Goal: Task Accomplishment & Management: Complete application form

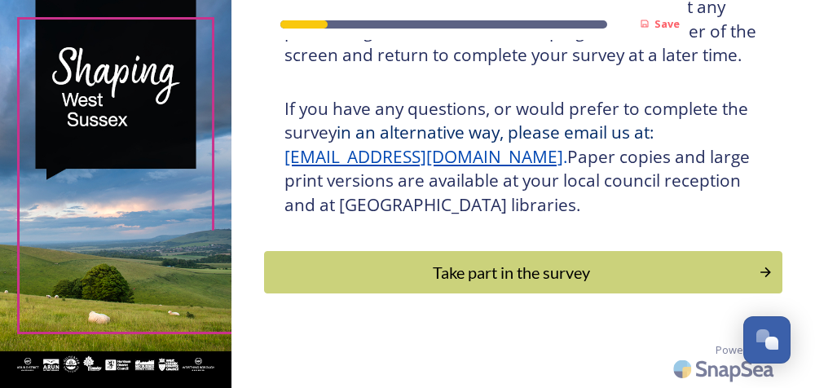
scroll to position [443, 0]
click at [470, 275] on div "Take part in the survey" at bounding box center [511, 272] width 481 height 24
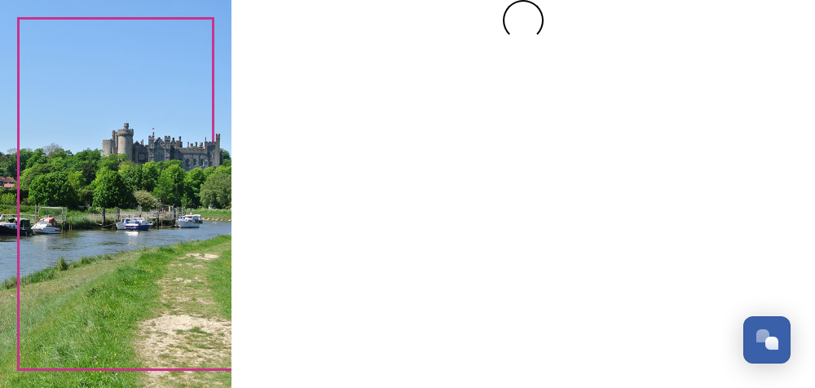
scroll to position [0, 0]
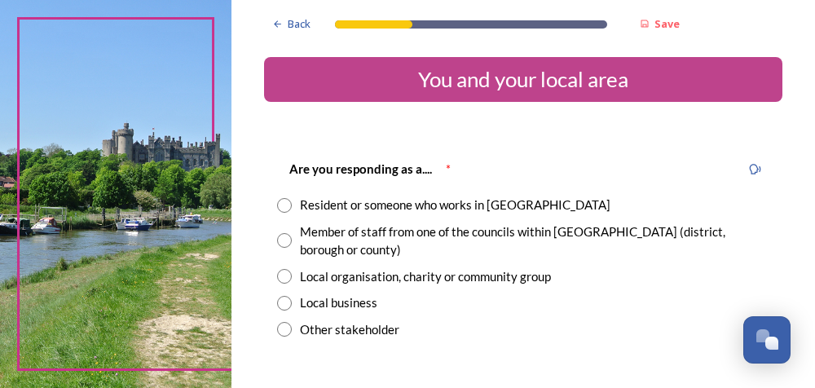
click at [285, 211] on input "radio" at bounding box center [284, 205] width 15 height 15
radio input "true"
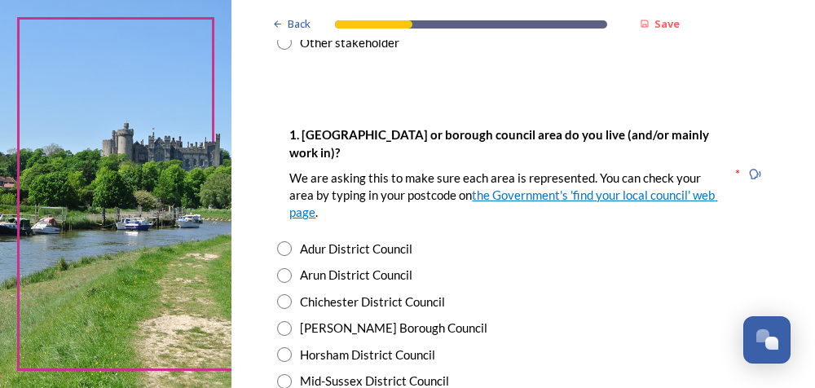
scroll to position [326, 0]
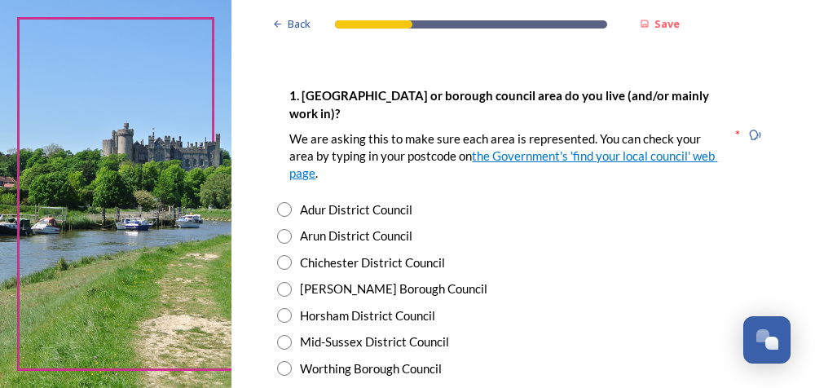
click at [287, 255] on input "radio" at bounding box center [284, 262] width 15 height 15
radio input "true"
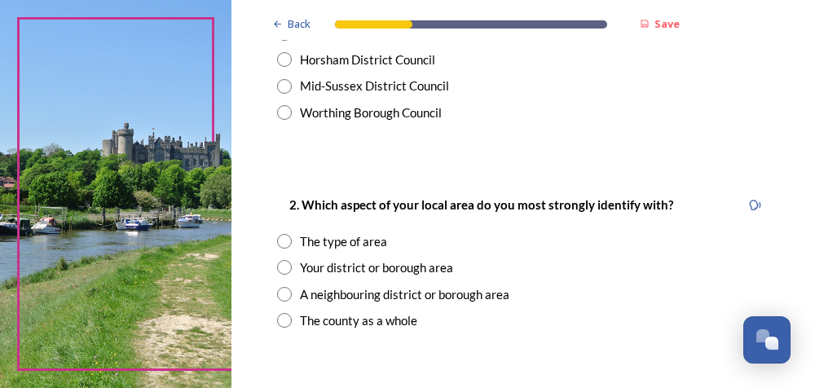
scroll to position [652, 0]
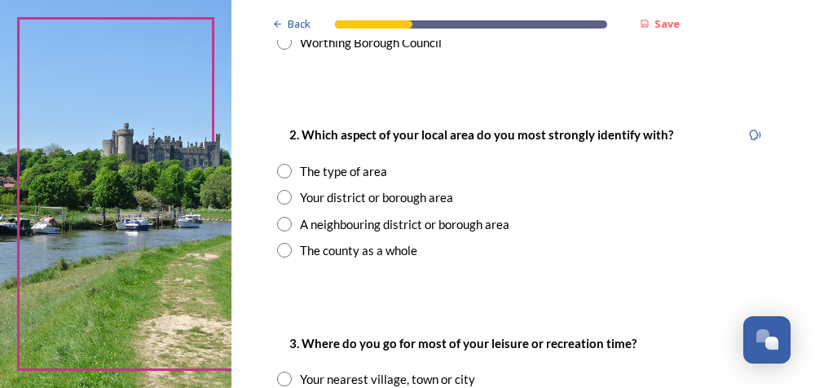
click at [285, 190] on input "radio" at bounding box center [284, 197] width 15 height 15
radio input "true"
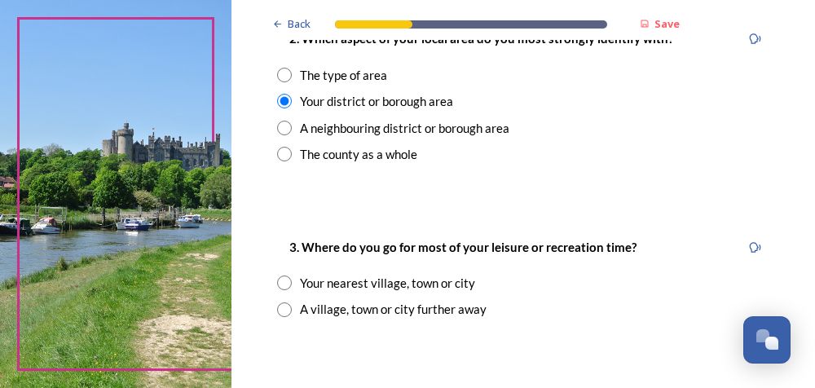
scroll to position [815, 0]
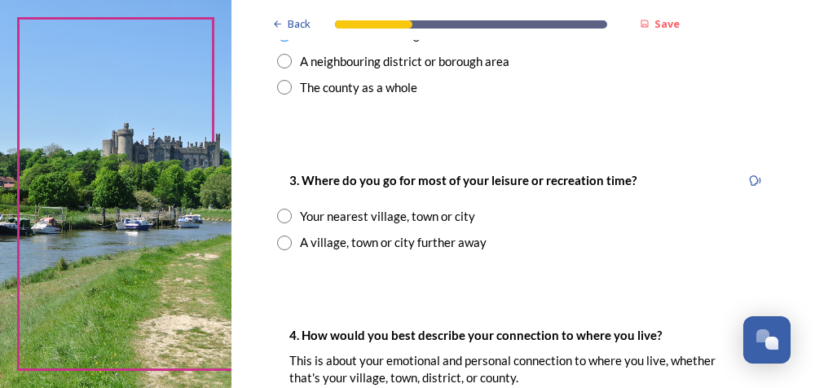
click at [282, 209] on input "radio" at bounding box center [284, 216] width 15 height 15
radio input "true"
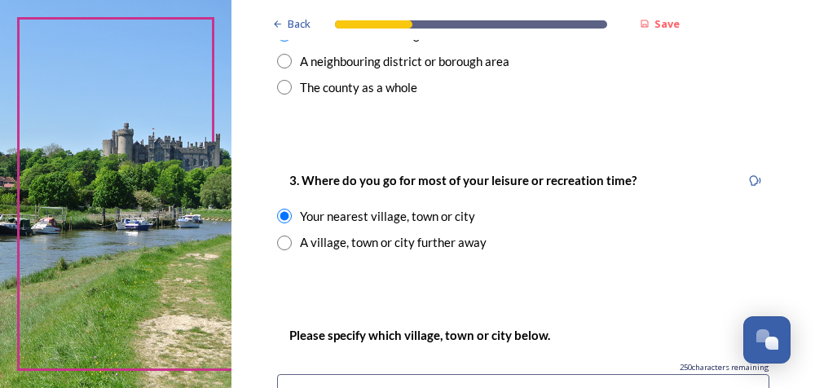
click at [280, 236] on input "radio" at bounding box center [284, 243] width 15 height 15
radio input "true"
click at [280, 209] on input "radio" at bounding box center [284, 216] width 15 height 15
radio input "true"
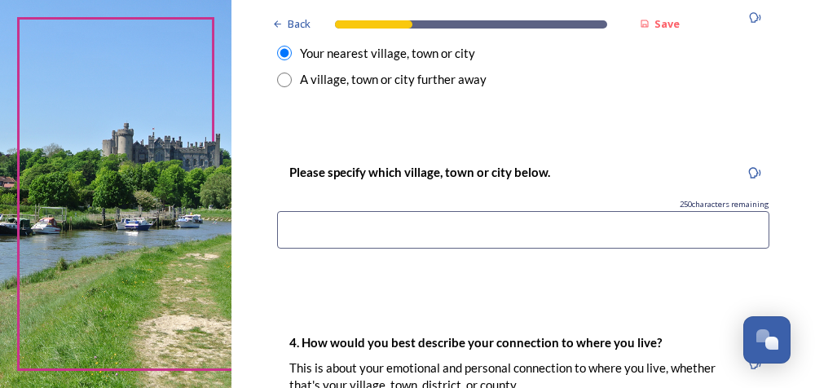
click at [297, 211] on input at bounding box center [523, 230] width 492 height 38
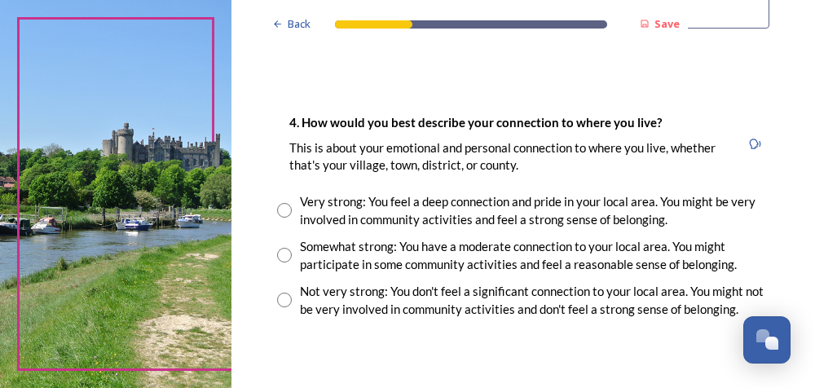
scroll to position [1223, 0]
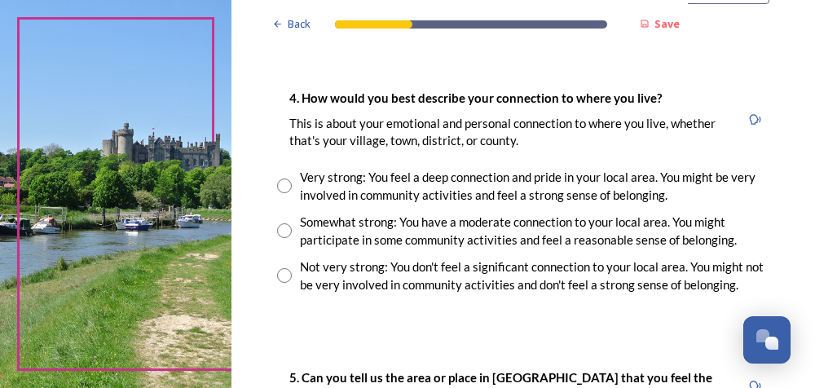
type input "chichester"
click at [284, 223] on input "radio" at bounding box center [284, 230] width 15 height 15
radio input "true"
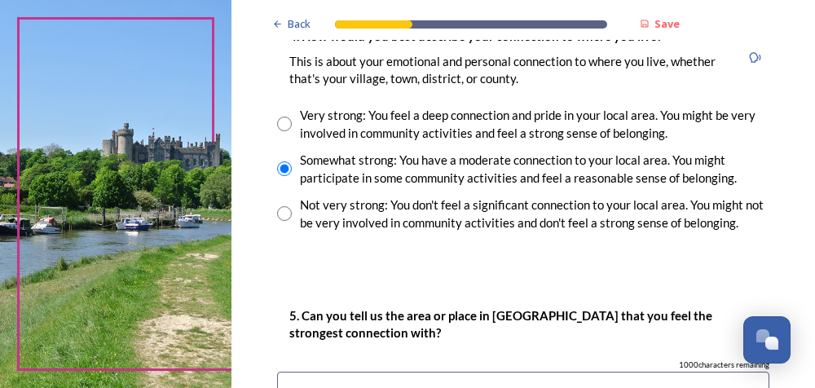
scroll to position [1386, 0]
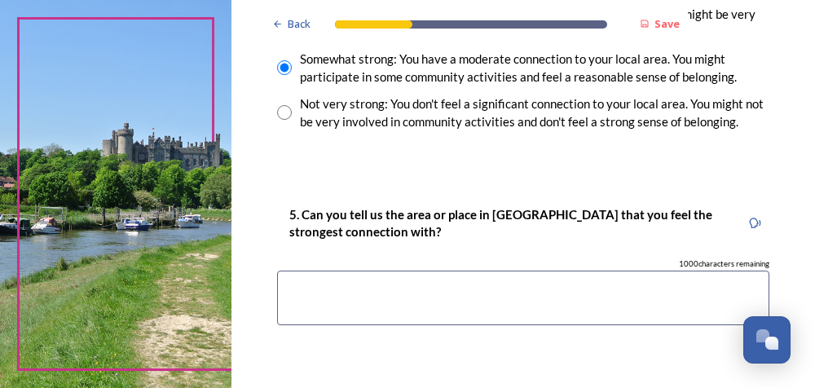
click at [292, 278] on textarea at bounding box center [523, 298] width 492 height 55
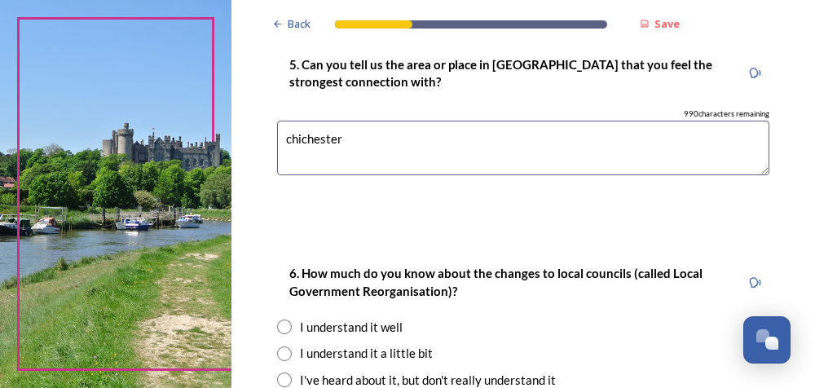
scroll to position [1631, 0]
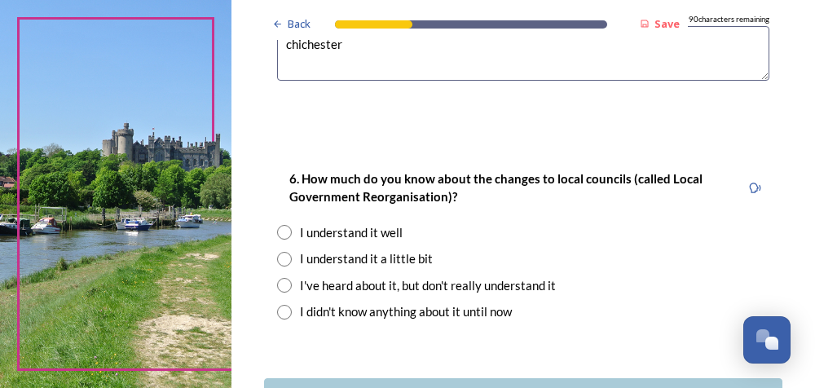
type textarea "chichester"
click at [281, 278] on input "radio" at bounding box center [284, 285] width 15 height 15
radio input "true"
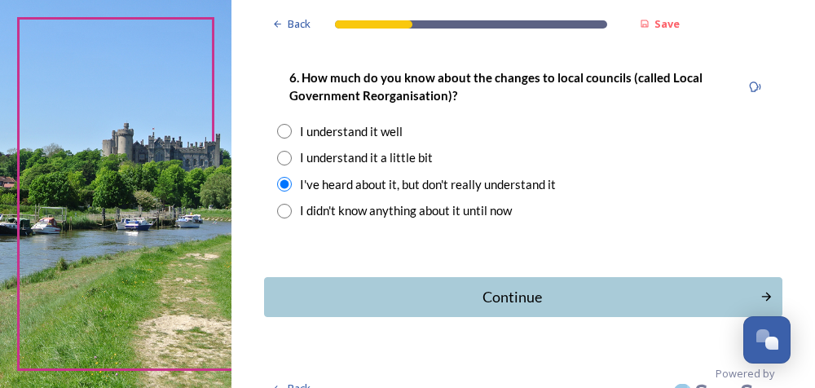
scroll to position [1737, 0]
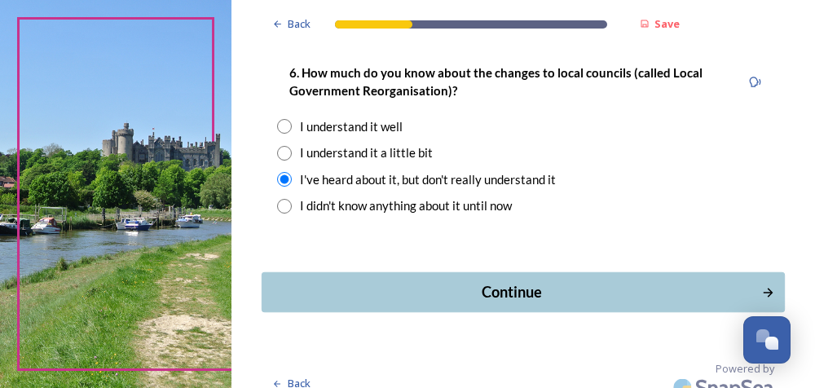
click at [353, 281] on div "Continue" at bounding box center [512, 292] width 483 height 22
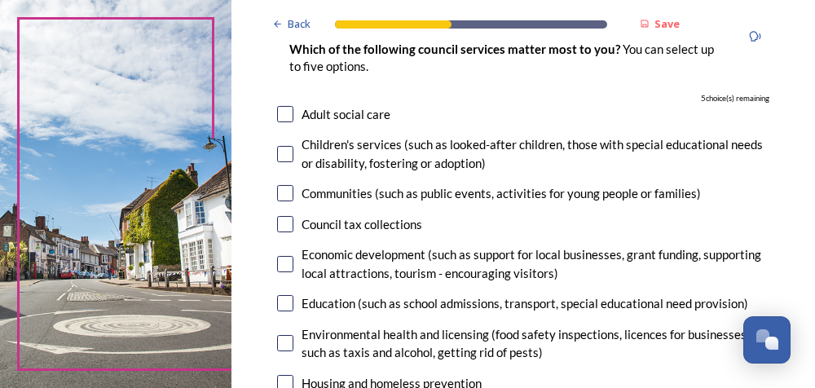
scroll to position [163, 0]
click at [280, 260] on input "checkbox" at bounding box center [285, 264] width 16 height 16
checkbox input "true"
click at [287, 122] on div "Adult social care" at bounding box center [523, 114] width 492 height 19
checkbox input "true"
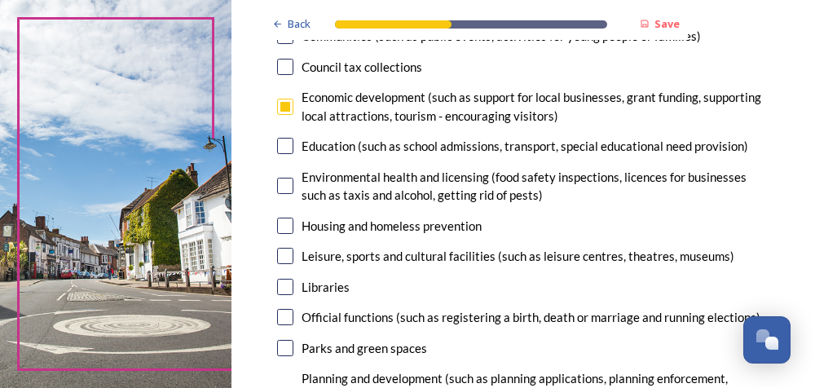
scroll to position [326, 0]
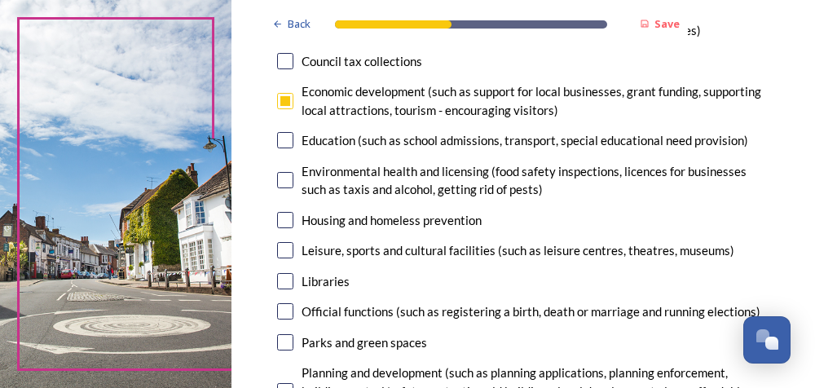
click at [285, 253] on input "checkbox" at bounding box center [285, 250] width 16 height 16
checkbox input "true"
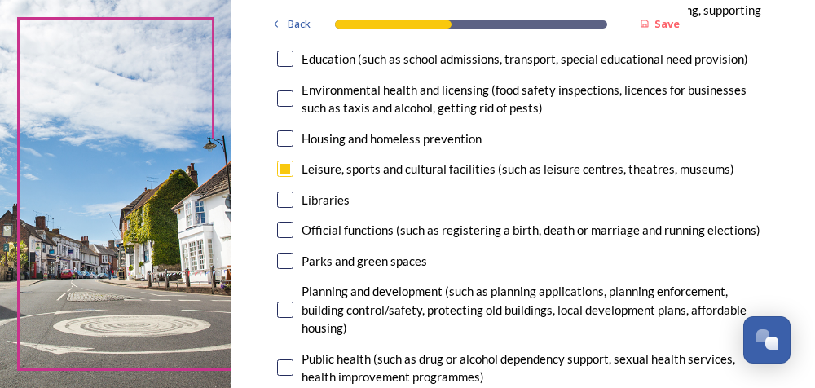
click at [284, 264] on input "checkbox" at bounding box center [285, 261] width 16 height 16
checkbox input "true"
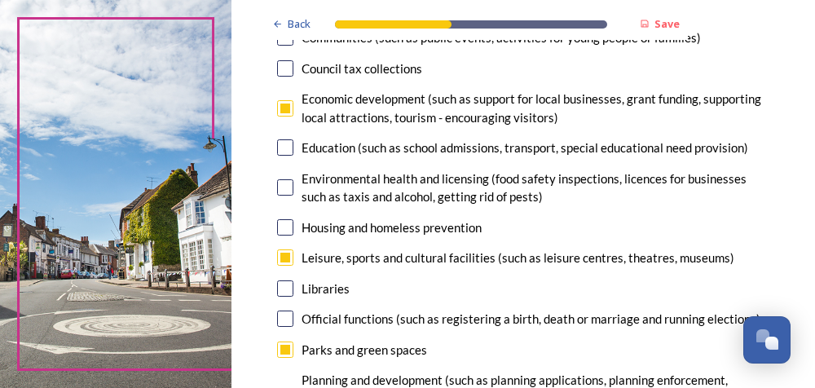
scroll to position [245, 0]
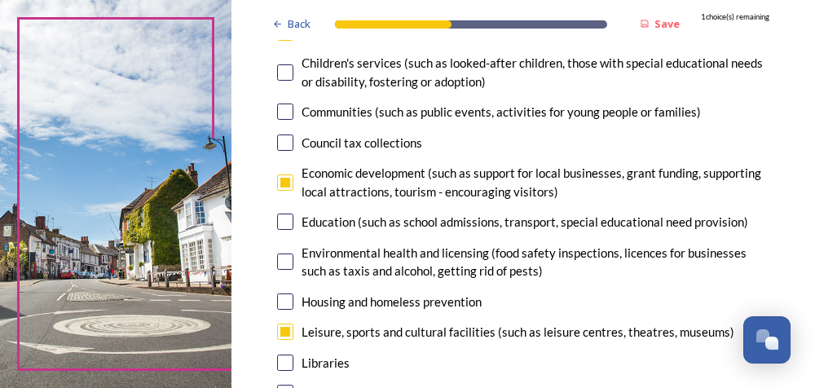
click at [284, 263] on input "checkbox" at bounding box center [285, 262] width 16 height 16
checkbox input "true"
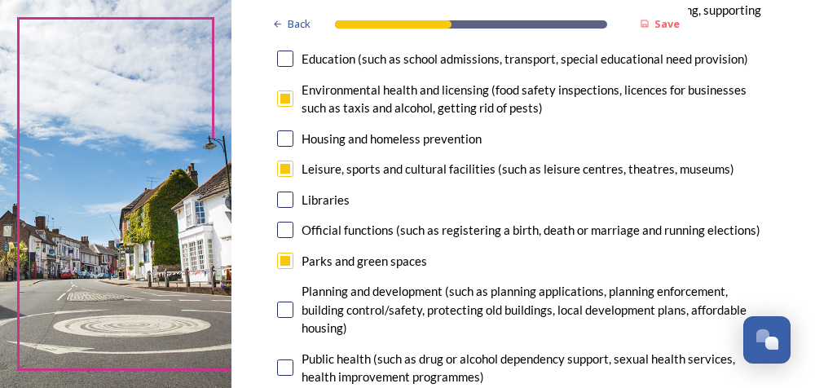
scroll to position [489, 0]
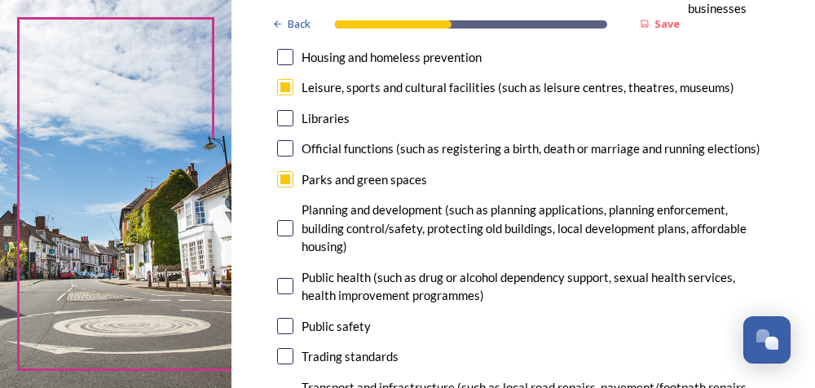
click at [284, 236] on input "checkbox" at bounding box center [285, 228] width 16 height 16
click at [286, 228] on input "checkbox" at bounding box center [285, 228] width 16 height 16
checkbox input "false"
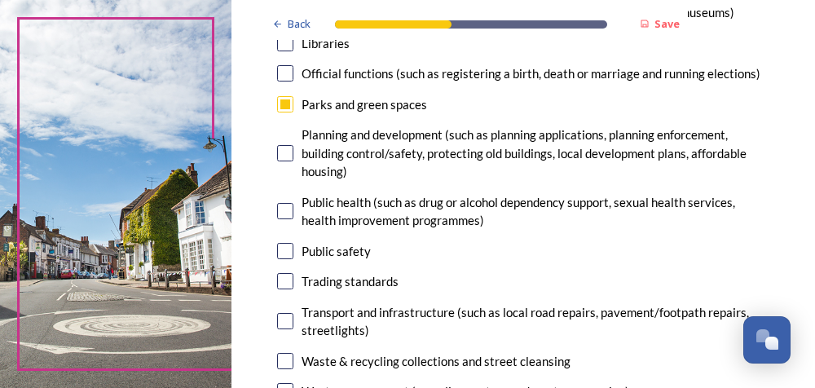
scroll to position [571, 0]
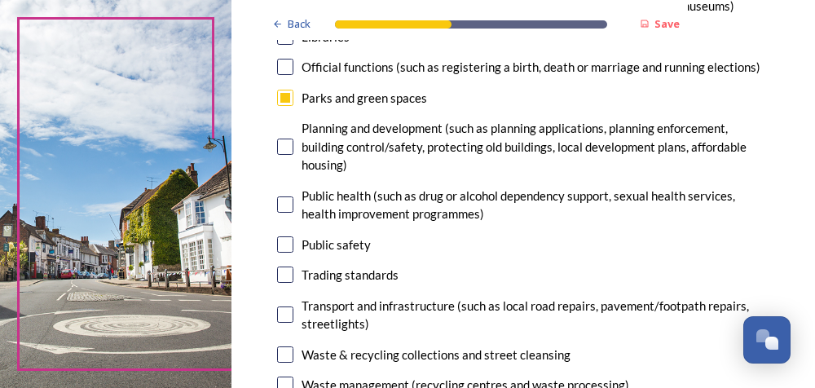
click at [283, 312] on input "checkbox" at bounding box center [285, 315] width 16 height 16
checkbox input "false"
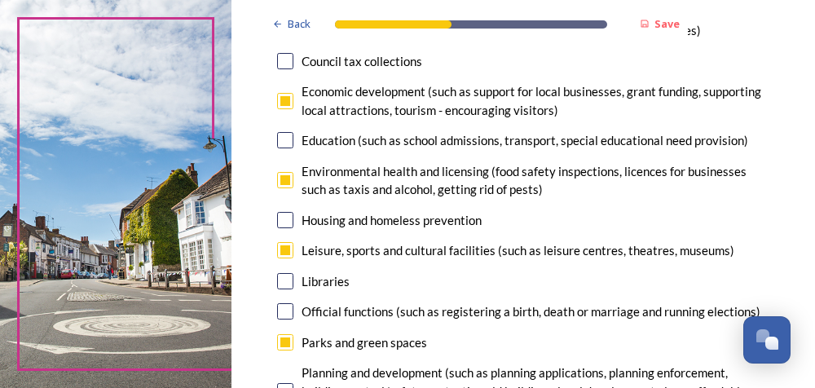
scroll to position [245, 0]
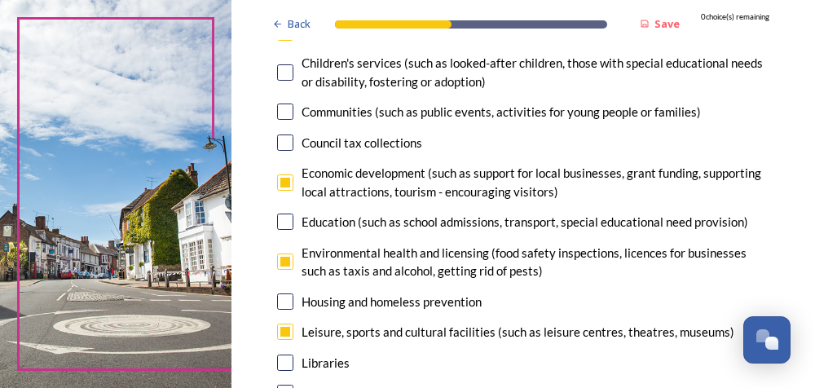
click at [289, 182] on input "checkbox" at bounding box center [285, 182] width 16 height 16
checkbox input "false"
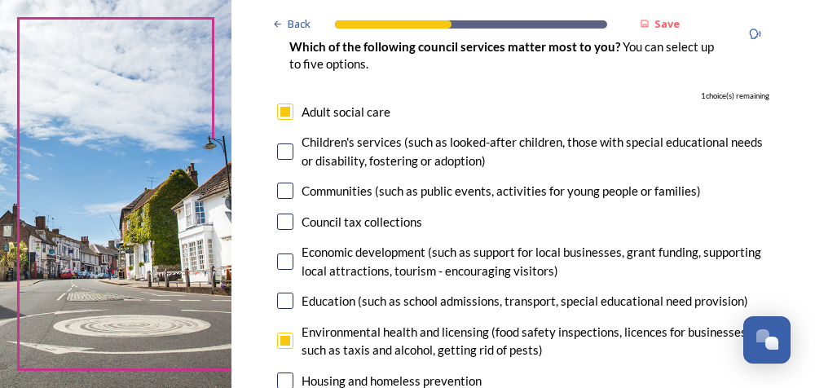
scroll to position [163, 0]
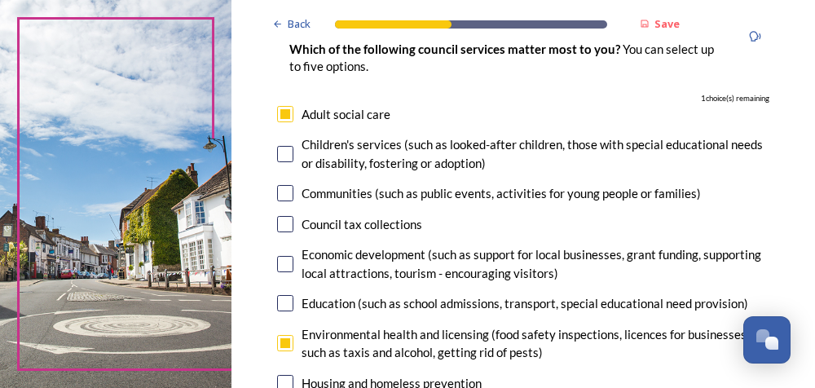
click at [284, 113] on input "checkbox" at bounding box center [285, 114] width 16 height 16
checkbox input "false"
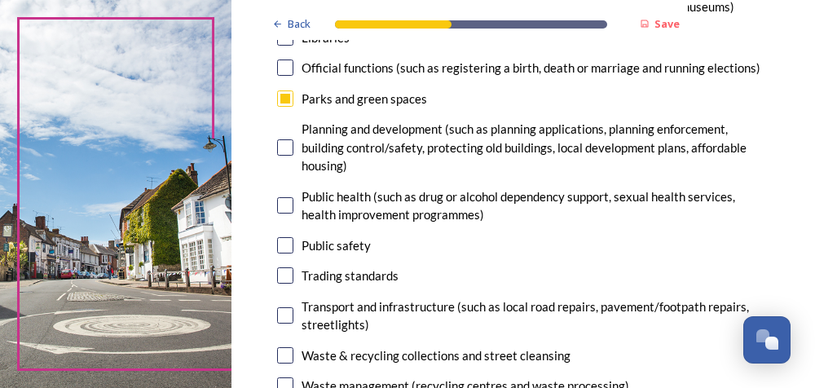
scroll to position [571, 0]
click at [285, 308] on input "checkbox" at bounding box center [285, 315] width 16 height 16
checkbox input "true"
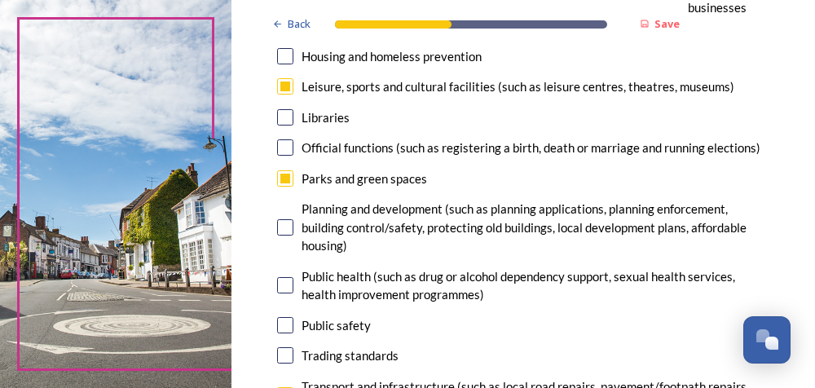
scroll to position [489, 0]
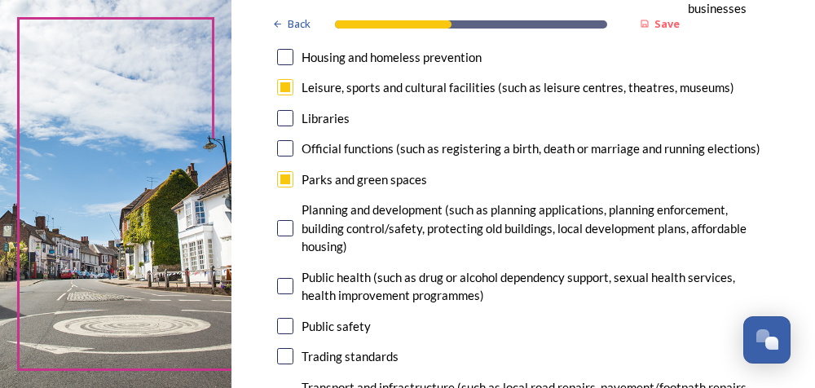
click at [285, 223] on input "checkbox" at bounding box center [285, 228] width 16 height 16
checkbox input "true"
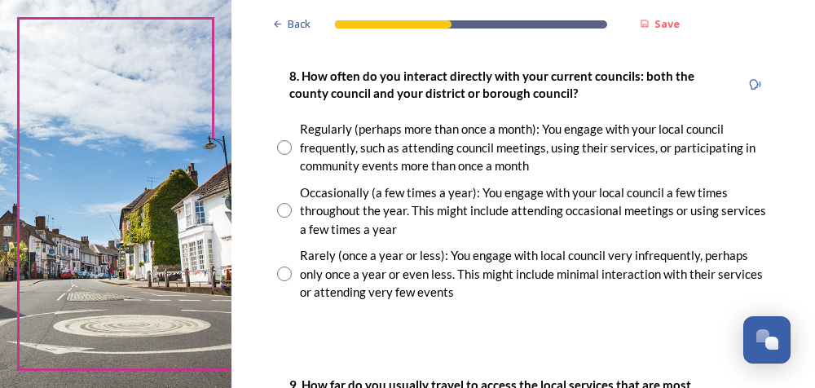
scroll to position [978, 0]
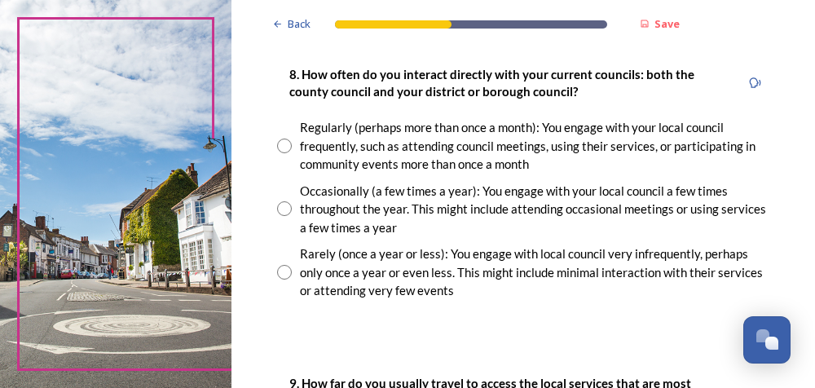
click at [283, 268] on input "radio" at bounding box center [284, 272] width 15 height 15
radio input "true"
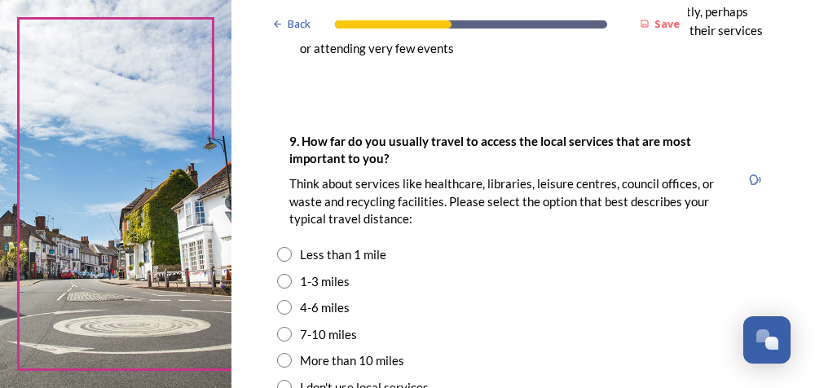
scroll to position [1223, 0]
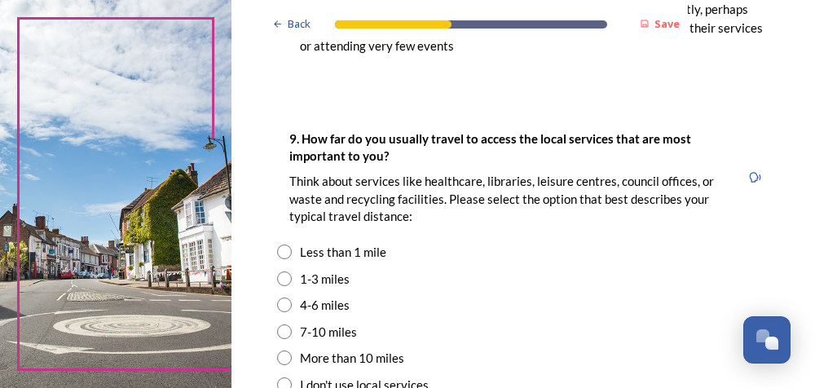
click at [281, 275] on input "radio" at bounding box center [284, 278] width 15 height 15
radio input "true"
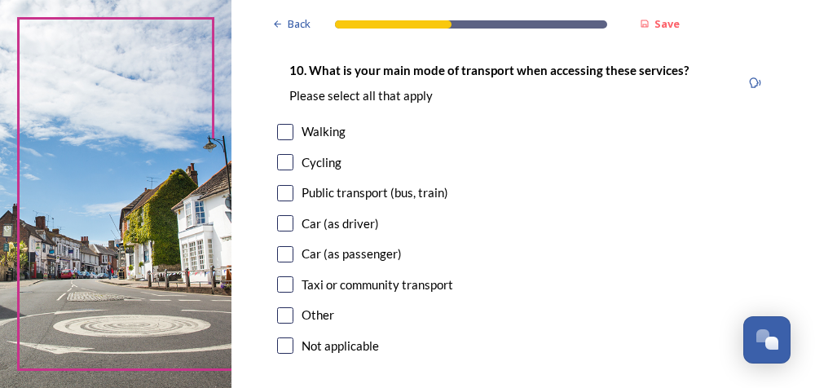
scroll to position [1631, 0]
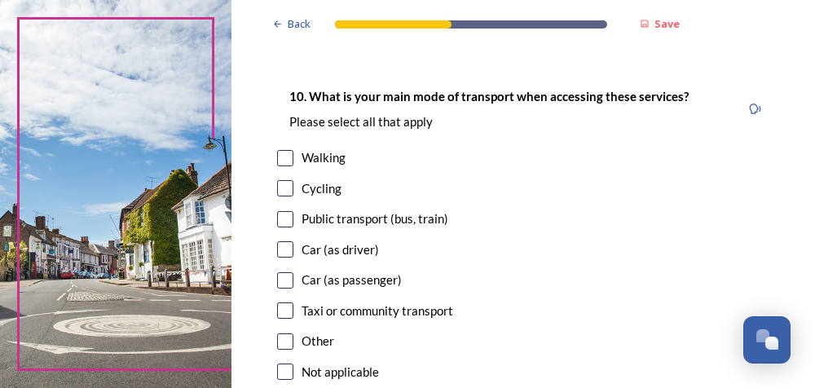
click at [280, 215] on input "checkbox" at bounding box center [285, 219] width 16 height 16
checkbox input "true"
click at [280, 276] on input "checkbox" at bounding box center [285, 280] width 16 height 16
checkbox input "true"
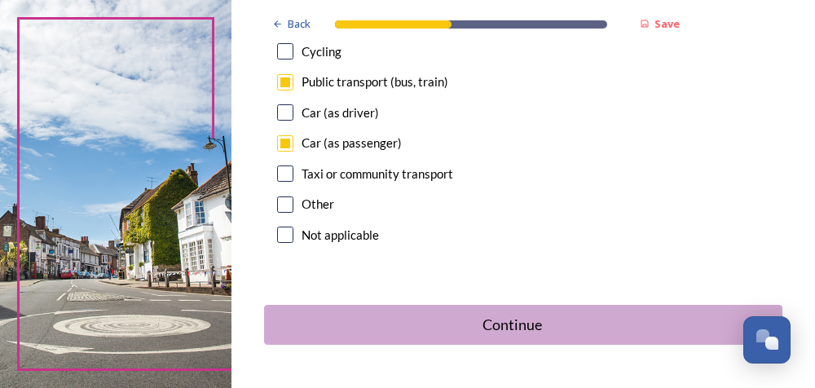
scroll to position [1794, 0]
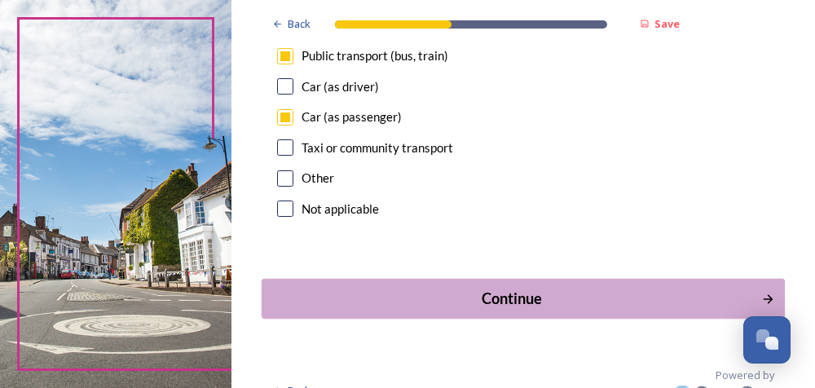
click at [463, 291] on div "Continue" at bounding box center [512, 299] width 483 height 22
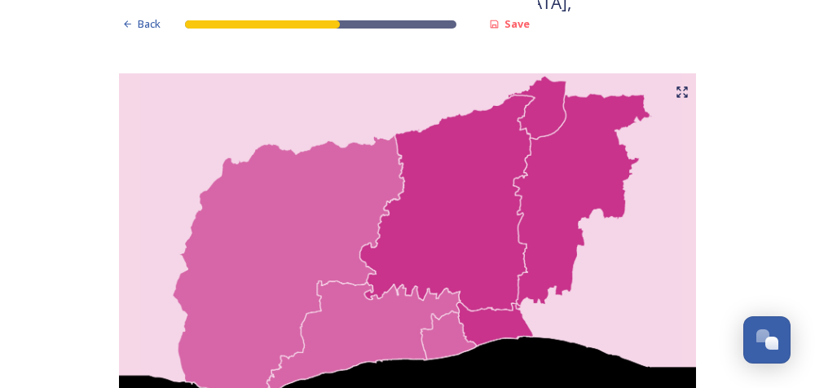
scroll to position [1060, 0]
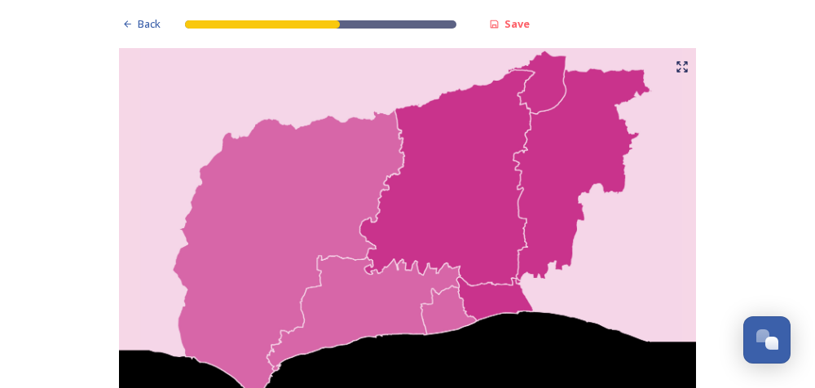
click at [676, 60] on icon at bounding box center [682, 66] width 13 height 13
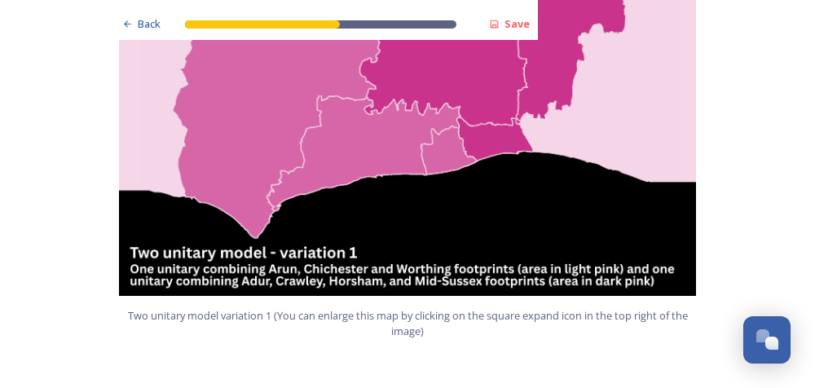
scroll to position [1223, 0]
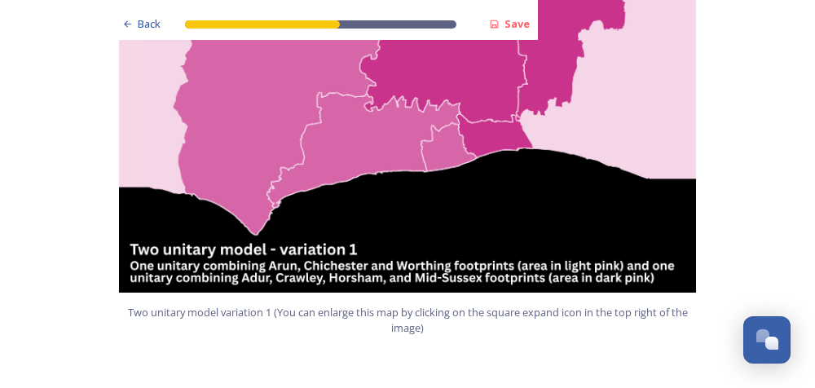
click at [329, 227] on img at bounding box center [407, 89] width 587 height 408
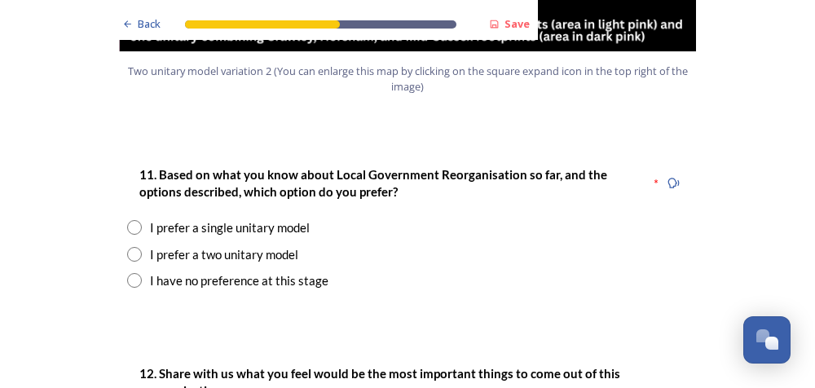
scroll to position [2120, 0]
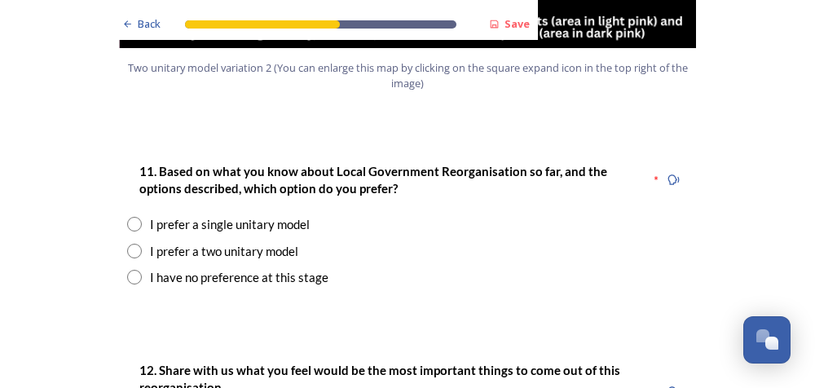
click at [127, 244] on input "radio" at bounding box center [134, 251] width 15 height 15
radio input "true"
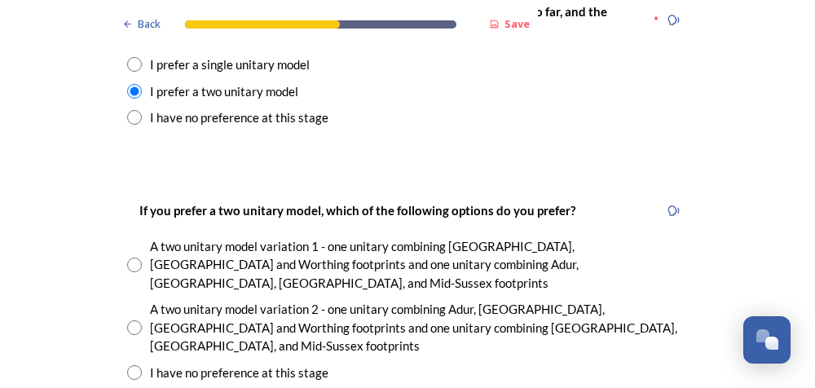
scroll to position [2283, 0]
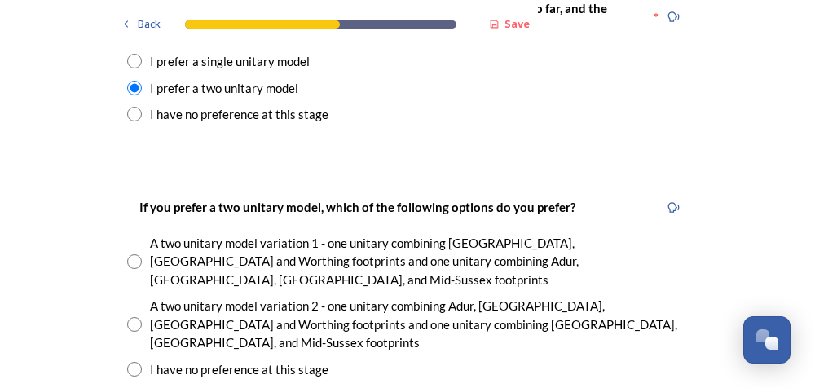
click at [127, 254] on input "radio" at bounding box center [134, 261] width 15 height 15
radio input "true"
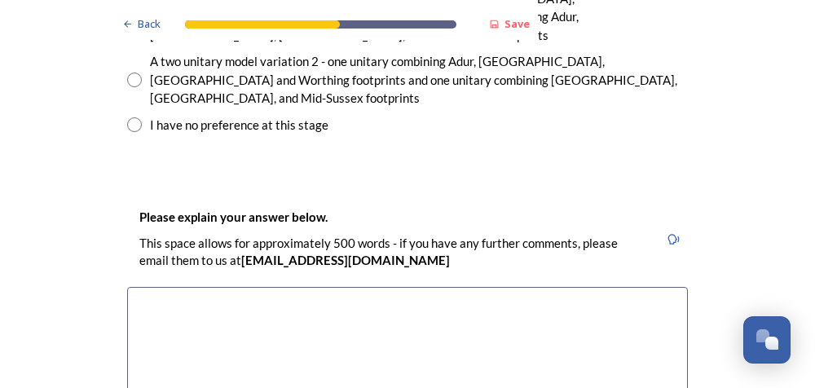
scroll to position [2609, 0]
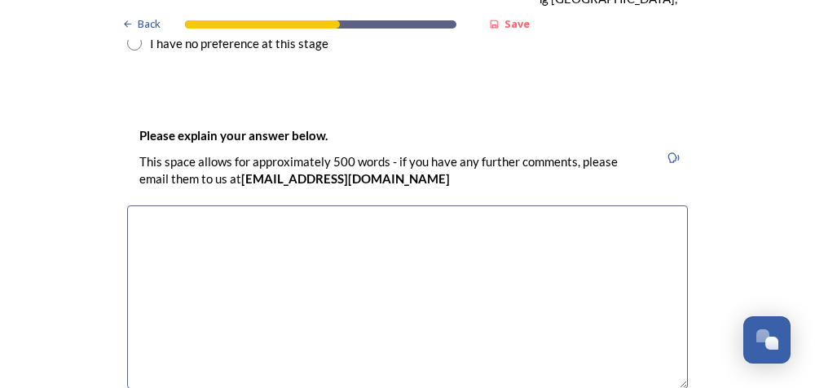
click at [192, 205] on textarea at bounding box center [407, 296] width 561 height 183
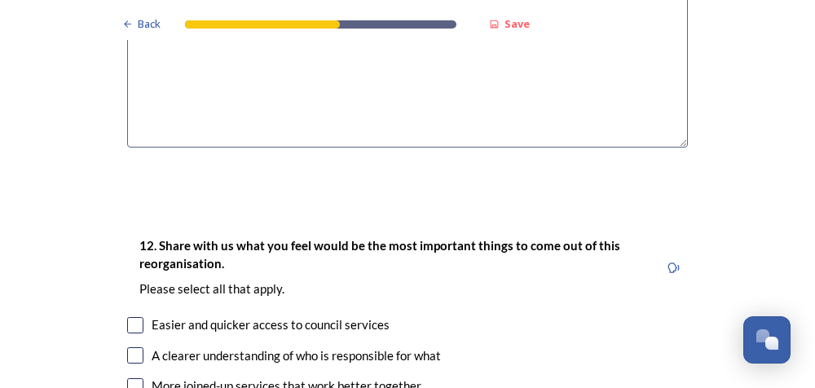
scroll to position [2935, 0]
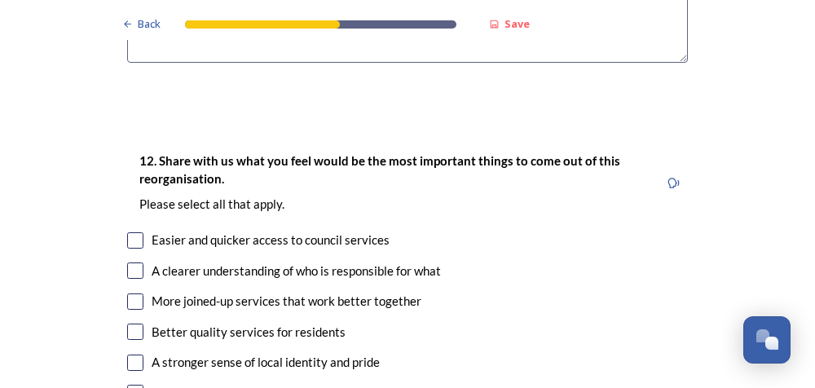
type textarea "areas are best run by people who reside in those areas , so know the society, p…"
click at [132, 263] on input "checkbox" at bounding box center [135, 271] width 16 height 16
checkbox input "true"
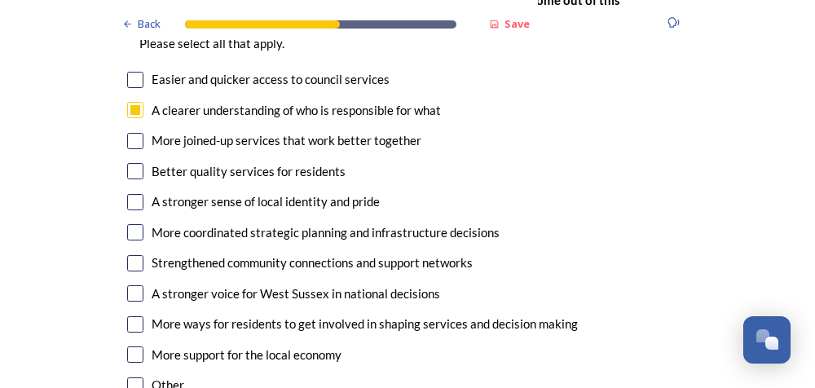
scroll to position [3098, 0]
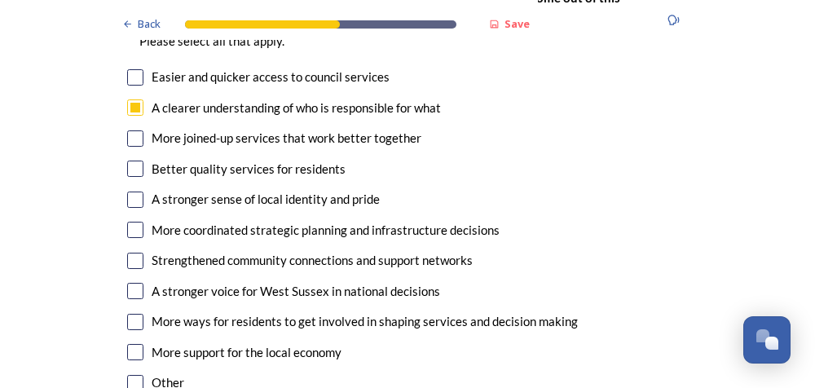
click at [128, 161] on input "checkbox" at bounding box center [135, 169] width 16 height 16
checkbox input "true"
click at [127, 314] on input "checkbox" at bounding box center [135, 322] width 16 height 16
checkbox input "true"
click at [132, 283] on input "checkbox" at bounding box center [135, 291] width 16 height 16
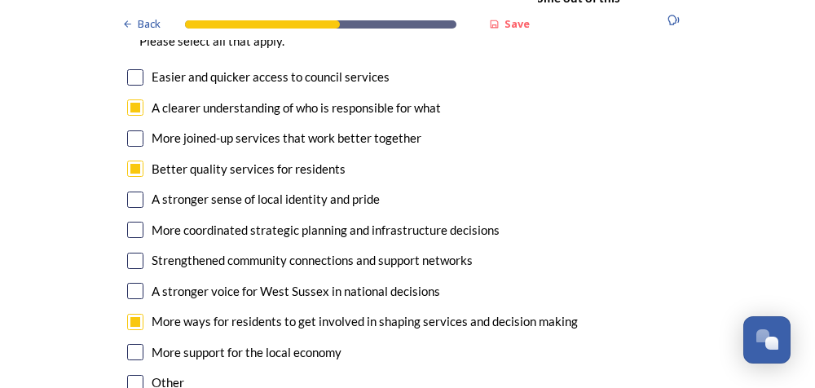
checkbox input "true"
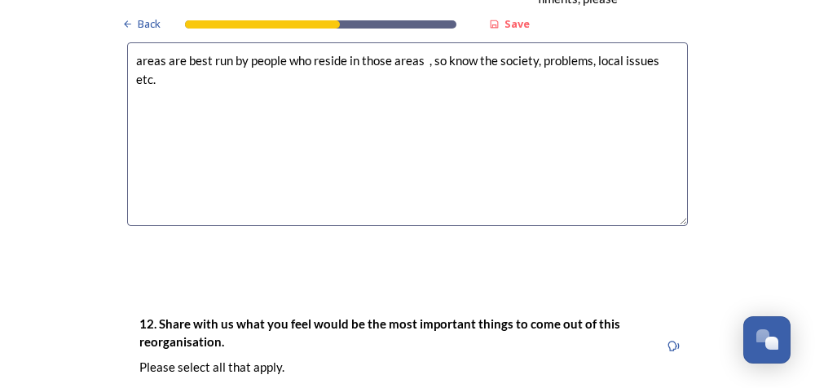
scroll to position [2854, 0]
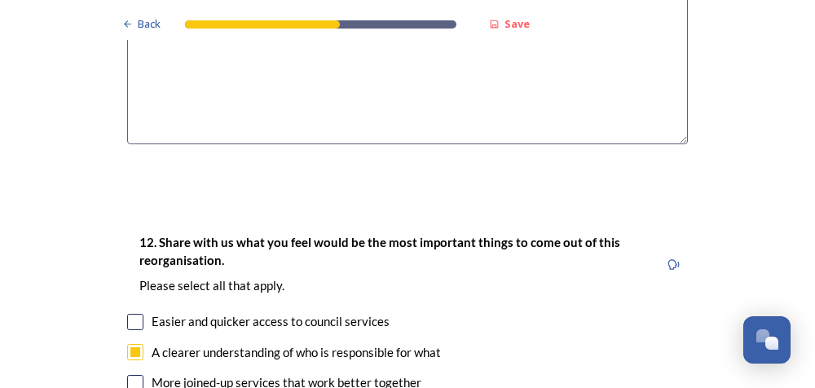
click at [131, 375] on input "checkbox" at bounding box center [135, 383] width 16 height 16
checkbox input "true"
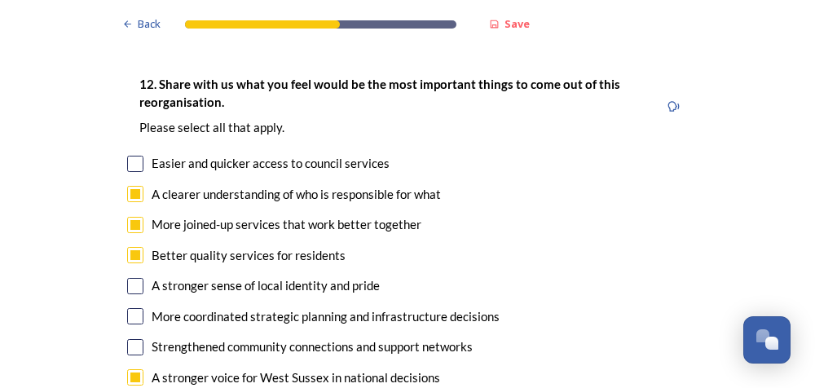
scroll to position [3017, 0]
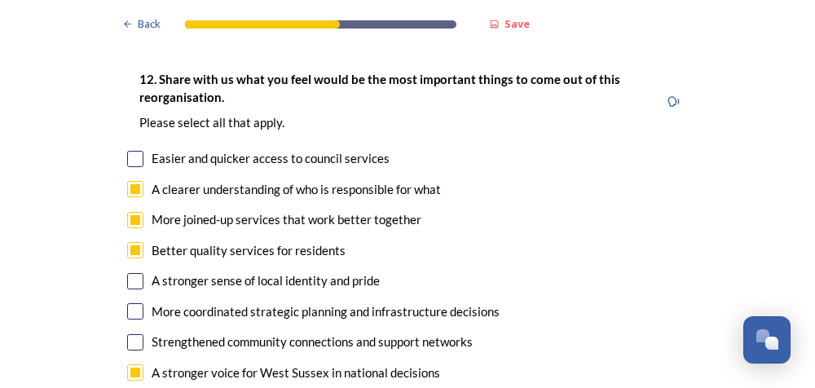
click at [119, 208] on div "12. Share with us what you feel would be the most important things to come out …" at bounding box center [407, 273] width 587 height 440
drag, startPoint x: 119, startPoint y: 208, endPoint x: 128, endPoint y: 229, distance: 23.0
click at [128, 303] on input "checkbox" at bounding box center [135, 311] width 16 height 16
checkbox input "true"
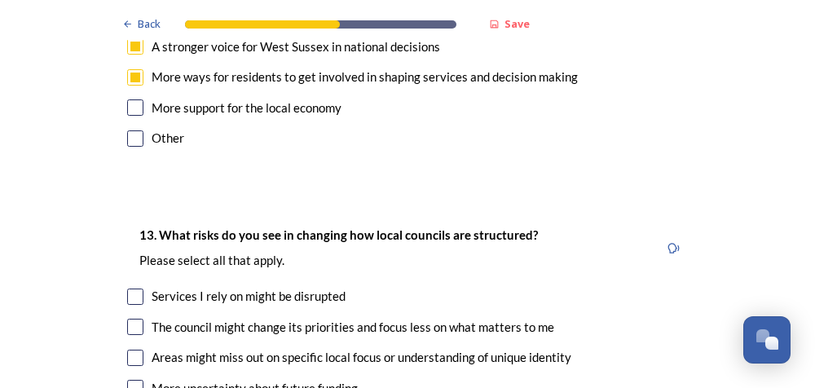
scroll to position [3424, 0]
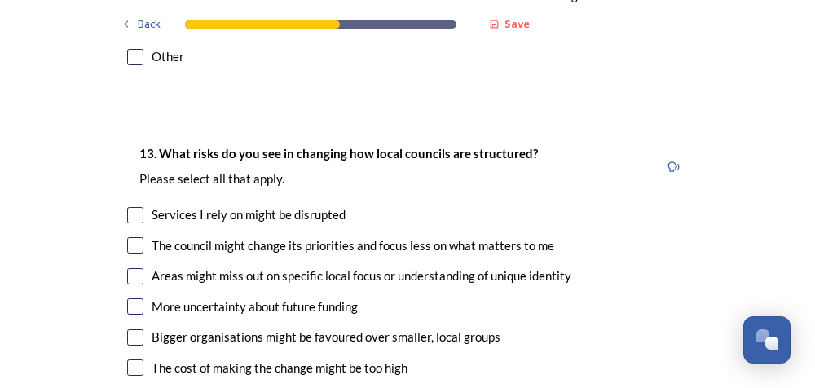
click at [127, 237] on input "checkbox" at bounding box center [135, 245] width 16 height 16
checkbox input "true"
click at [127, 268] on input "checkbox" at bounding box center [135, 276] width 16 height 16
checkbox input "true"
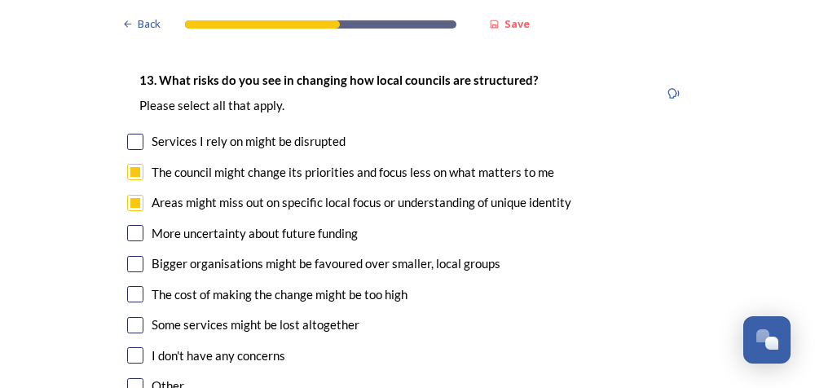
scroll to position [3506, 0]
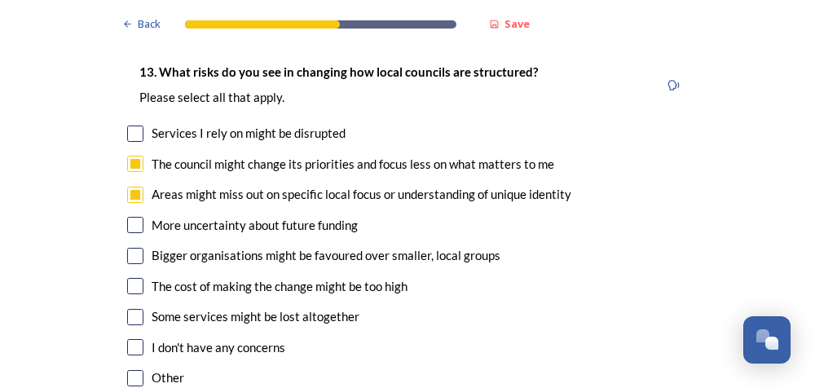
click at [135, 248] on input "checkbox" at bounding box center [135, 256] width 16 height 16
checkbox input "true"
click at [135, 278] on input "checkbox" at bounding box center [135, 286] width 16 height 16
checkbox input "true"
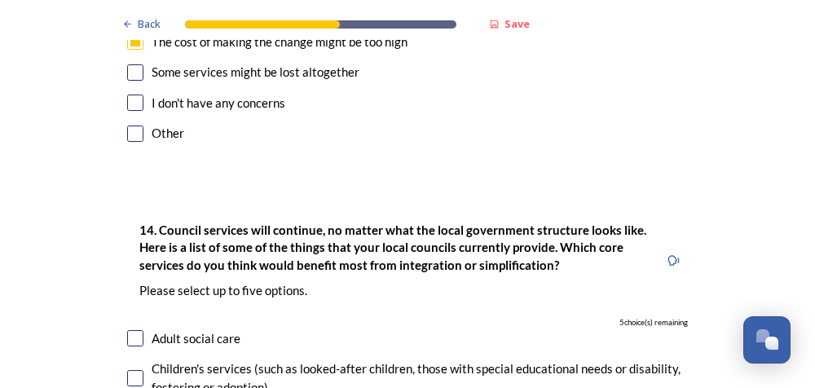
scroll to position [3832, 0]
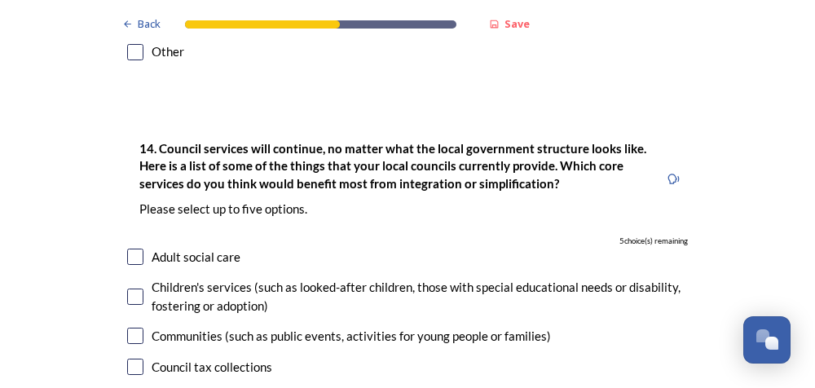
click at [127, 249] on input "checkbox" at bounding box center [135, 257] width 16 height 16
checkbox input "true"
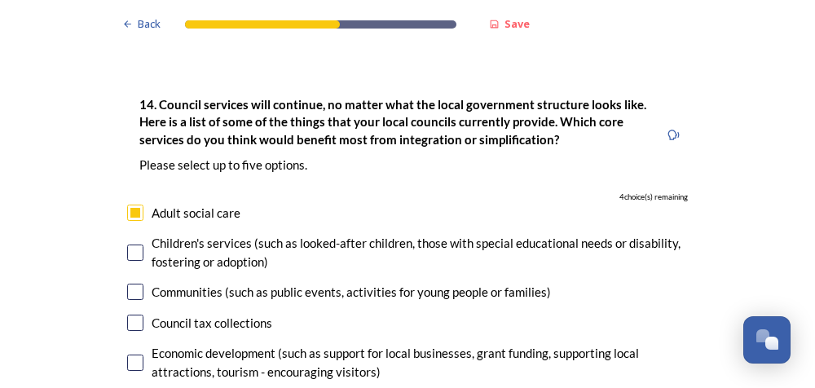
scroll to position [3995, 0]
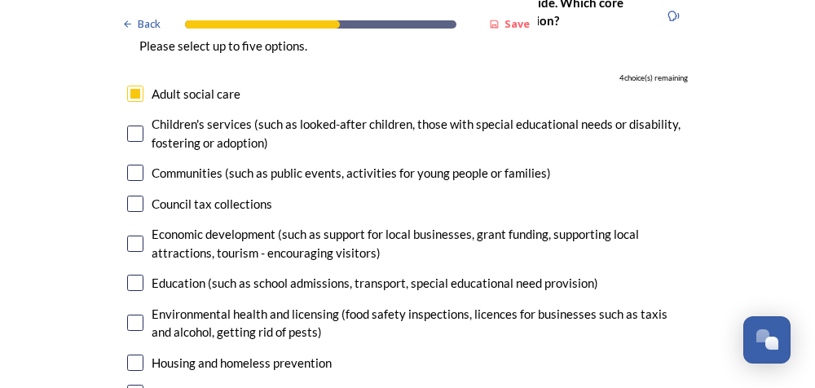
click at [130, 236] on input "checkbox" at bounding box center [135, 244] width 16 height 16
checkbox input "true"
click at [127, 275] on input "checkbox" at bounding box center [135, 283] width 16 height 16
checkbox input "true"
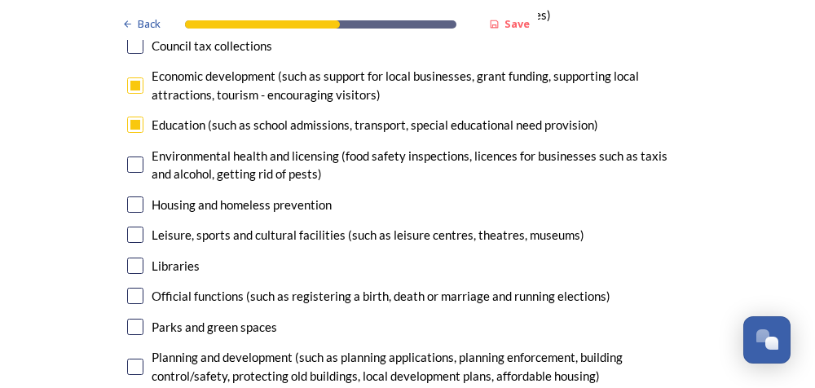
scroll to position [4158, 0]
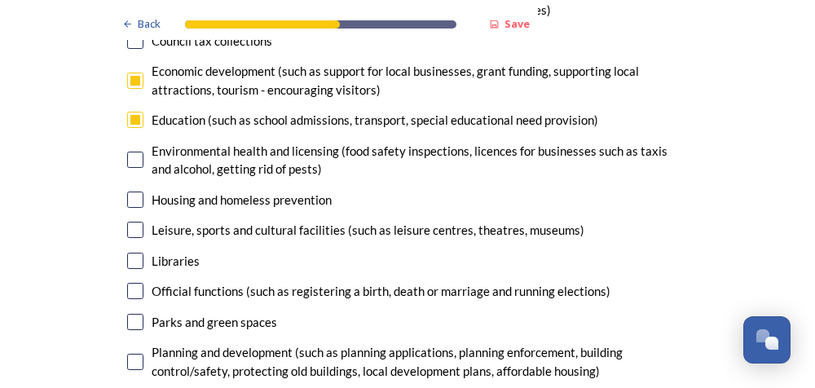
click at [127, 354] on input "checkbox" at bounding box center [135, 362] width 16 height 16
checkbox input "true"
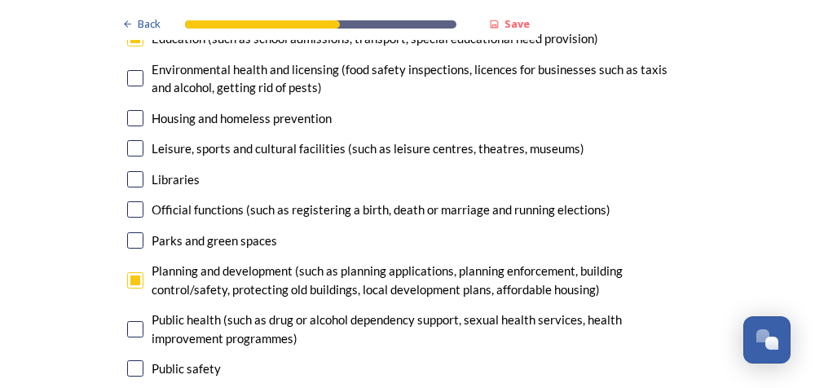
click at [134, 321] on input "checkbox" at bounding box center [135, 329] width 16 height 16
checkbox input "false"
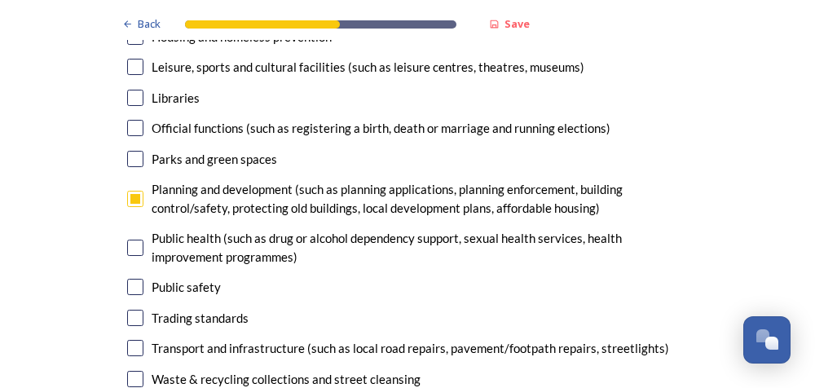
click at [127, 340] on input "checkbox" at bounding box center [135, 348] width 16 height 16
checkbox input "true"
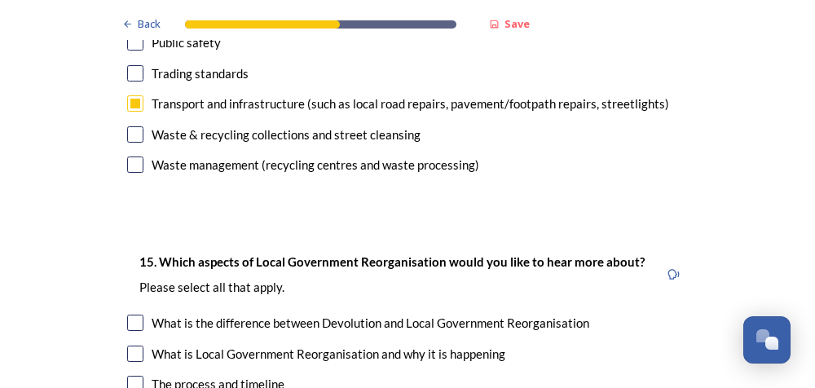
scroll to position [4647, 0]
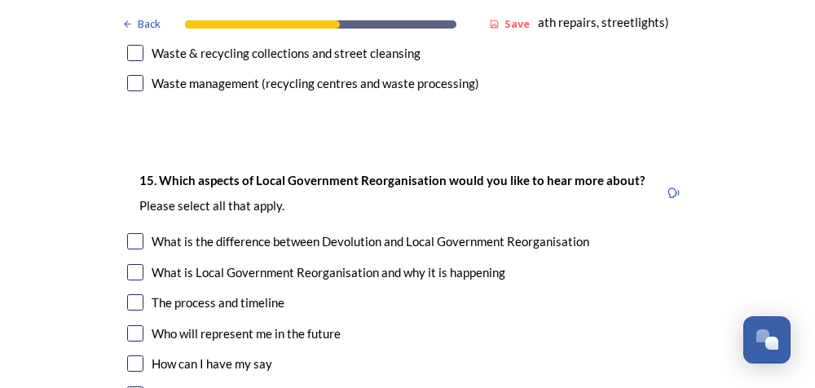
click at [127, 264] on input "checkbox" at bounding box center [135, 272] width 16 height 16
checkbox input "true"
click at [130, 233] on input "checkbox" at bounding box center [135, 241] width 16 height 16
checkbox input "true"
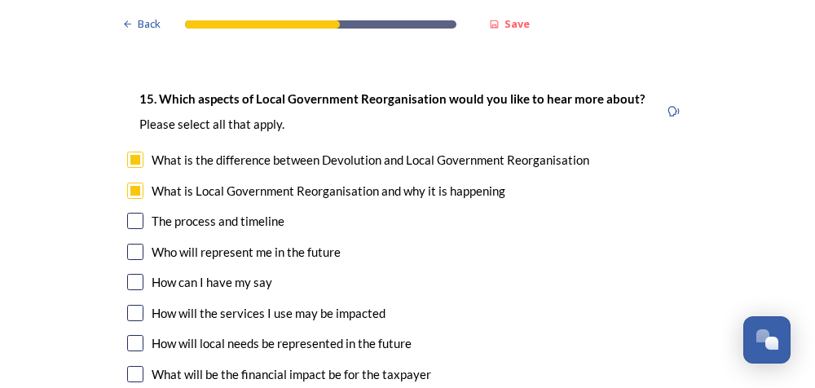
click at [127, 213] on input "checkbox" at bounding box center [135, 221] width 16 height 16
checkbox input "true"
click at [132, 244] on input "checkbox" at bounding box center [135, 252] width 16 height 16
checkbox input "true"
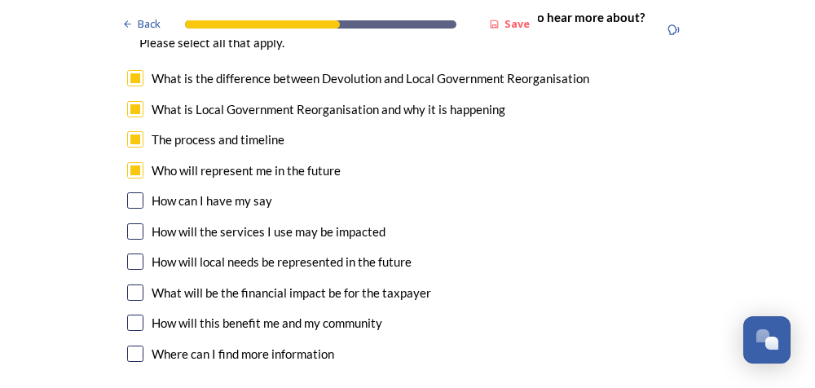
click at [128, 223] on input "checkbox" at bounding box center [135, 231] width 16 height 16
checkbox input "true"
click at [132, 254] on input "checkbox" at bounding box center [135, 262] width 16 height 16
checkbox input "false"
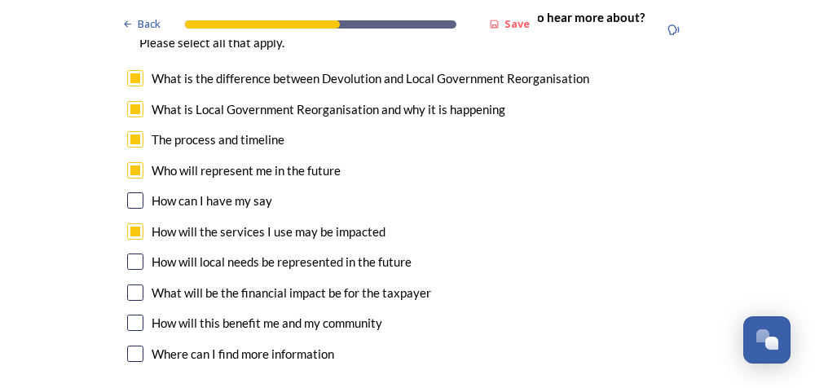
drag, startPoint x: 132, startPoint y: 174, endPoint x: 135, endPoint y: 205, distance: 32.0
click at [135, 285] on input "checkbox" at bounding box center [135, 293] width 16 height 16
checkbox input "true"
click at [127, 315] on input "checkbox" at bounding box center [135, 323] width 16 height 16
checkbox input "true"
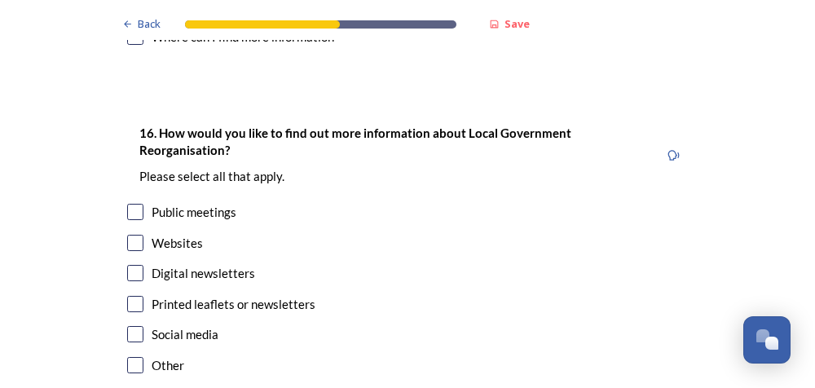
scroll to position [5136, 0]
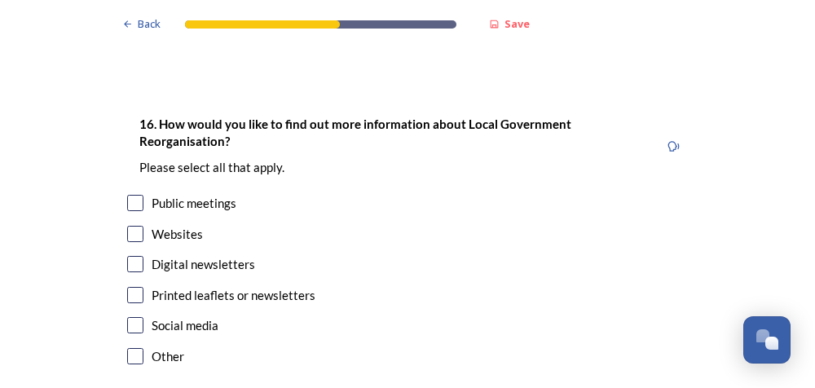
click at [129, 256] on input "checkbox" at bounding box center [135, 264] width 16 height 16
click at [127, 256] on input "checkbox" at bounding box center [135, 264] width 16 height 16
checkbox input "true"
click at [127, 287] on input "checkbox" at bounding box center [135, 295] width 16 height 16
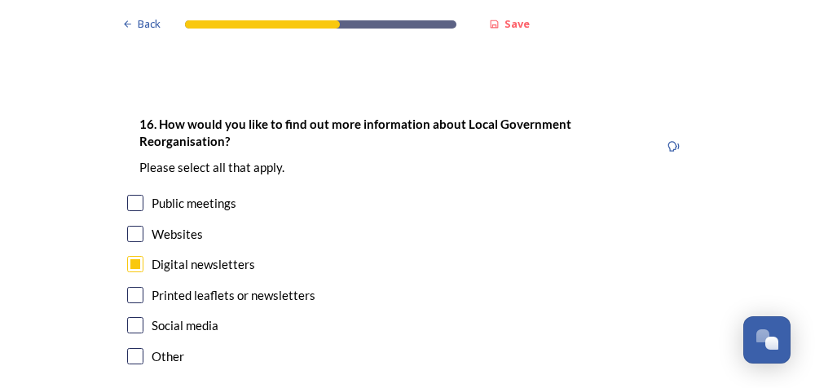
checkbox input "true"
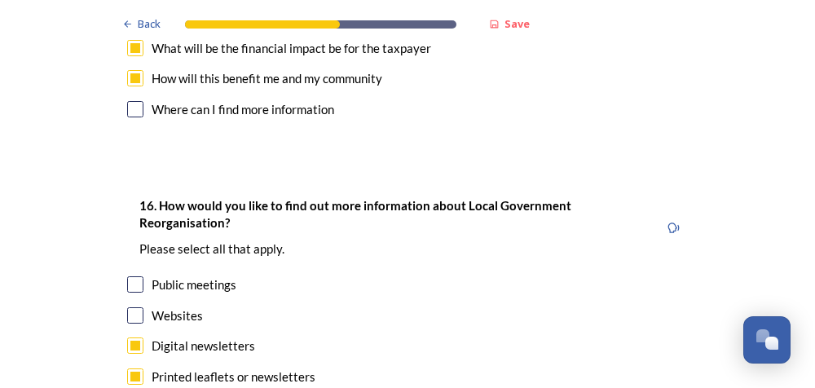
click at [127, 276] on input "checkbox" at bounding box center [135, 284] width 16 height 16
checkbox input "true"
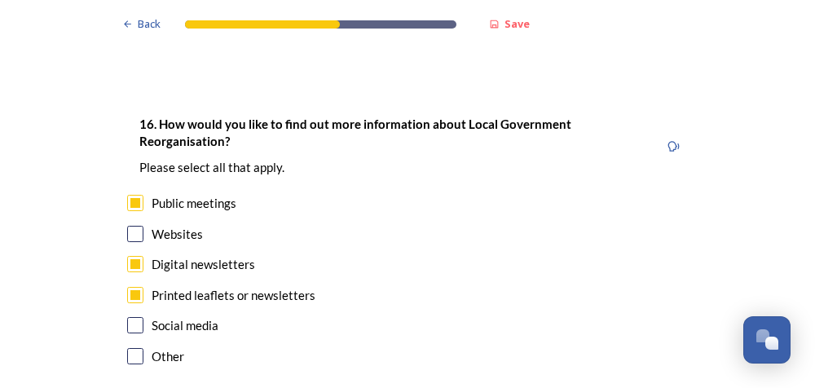
scroll to position [5224, 0]
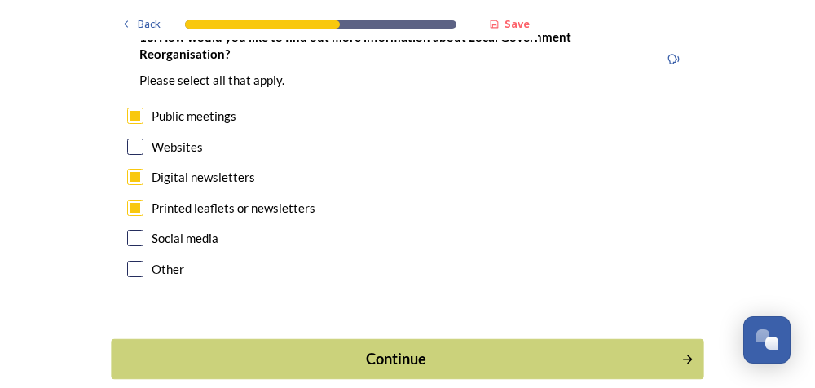
click at [401, 348] on div "Continue" at bounding box center [397, 359] width 552 height 22
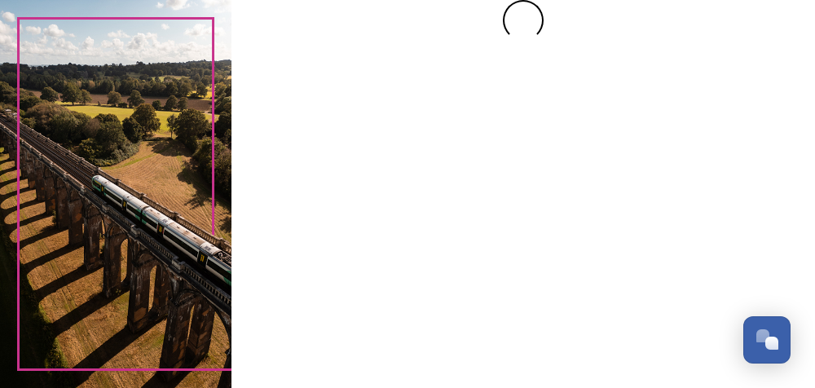
click at [312, 210] on div at bounding box center [524, 194] width 584 height 388
